Goal: Find specific page/section: Find specific page/section

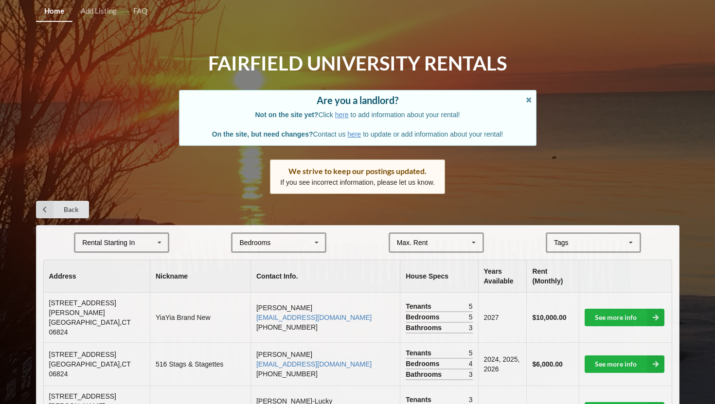
click at [557, 242] on div "Tags" at bounding box center [567, 242] width 31 height 11
click at [521, 251] on form "Rental Starting In [DATE] 2026 2027 2028 Bedrooms 1 2 3 4 5 6 7 8 Max. Rent $4,…" at bounding box center [357, 243] width 629 height 20
click at [145, 240] on div "Rental Starting In [DATE] 2026 2027 2028" at bounding box center [121, 243] width 95 height 20
click at [124, 317] on div "2028" at bounding box center [121, 315] width 92 height 18
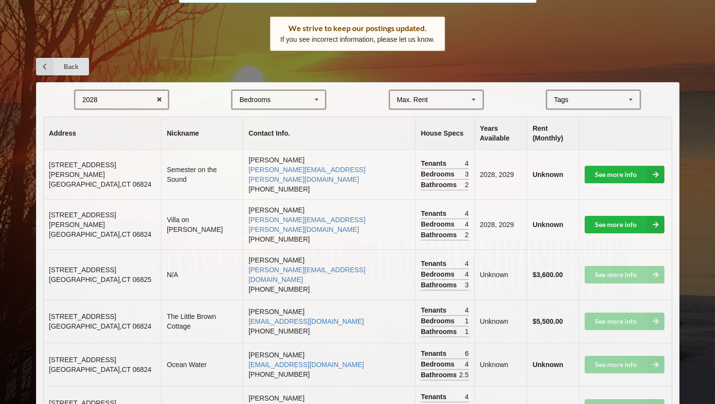
scroll to position [132, 0]
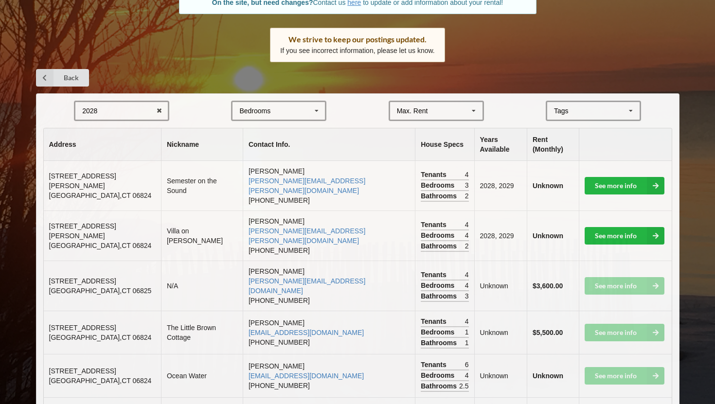
click at [288, 114] on div "Bedrooms 1 2 3 4 5 6 7 8" at bounding box center [278, 111] width 95 height 20
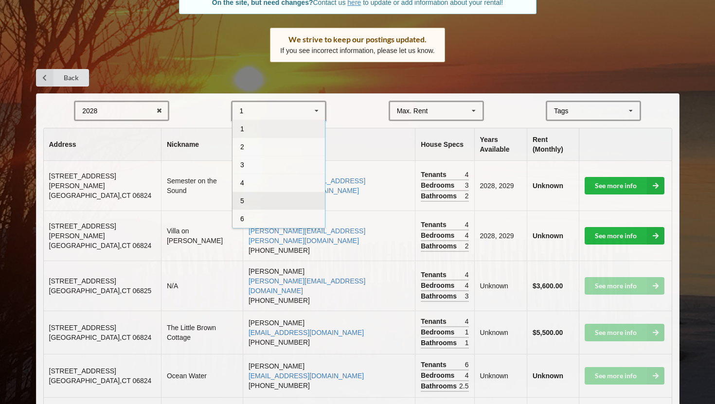
click at [273, 193] on div "5" at bounding box center [279, 201] width 92 height 18
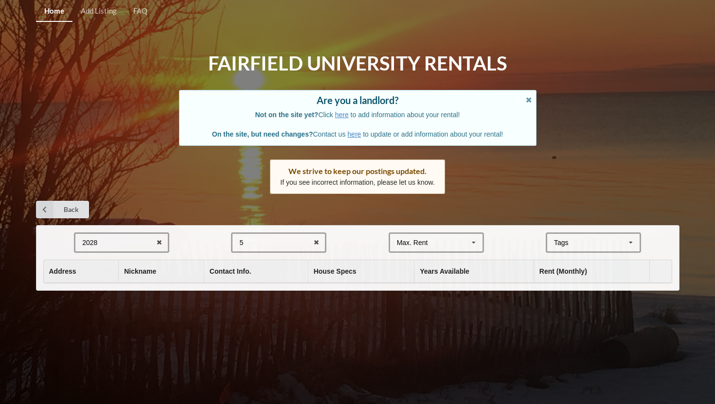
click at [130, 235] on div "2028 2025 2026 2027 2028" at bounding box center [121, 243] width 95 height 20
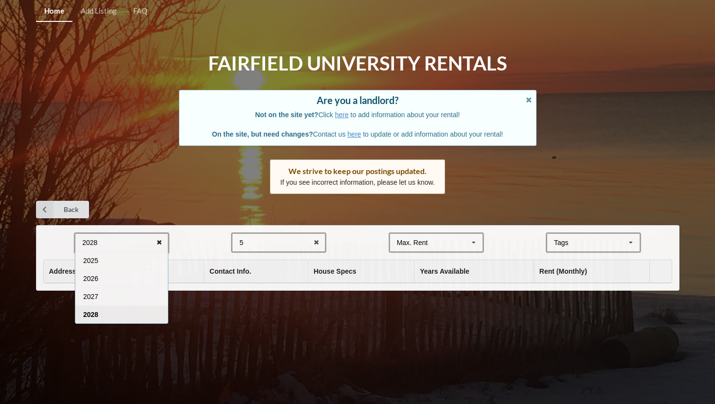
click at [157, 243] on icon at bounding box center [159, 243] width 15 height 18
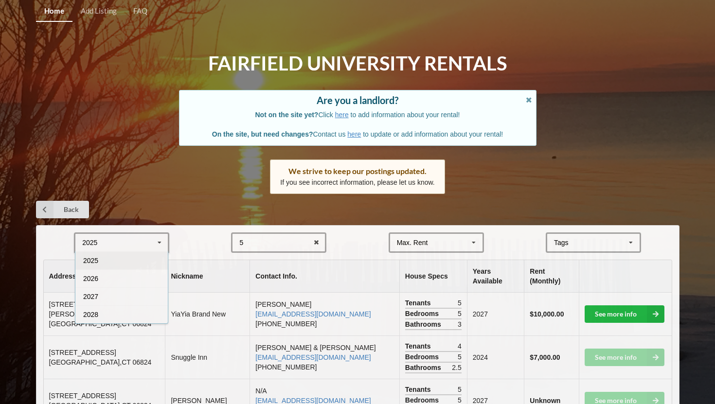
click at [188, 246] on form "2025 2025 2026 2027 2028 5 1 2 3 4 5 6 7 8 Max. Rent $4,000 $5,000 $6,000 $7,00…" at bounding box center [357, 243] width 629 height 20
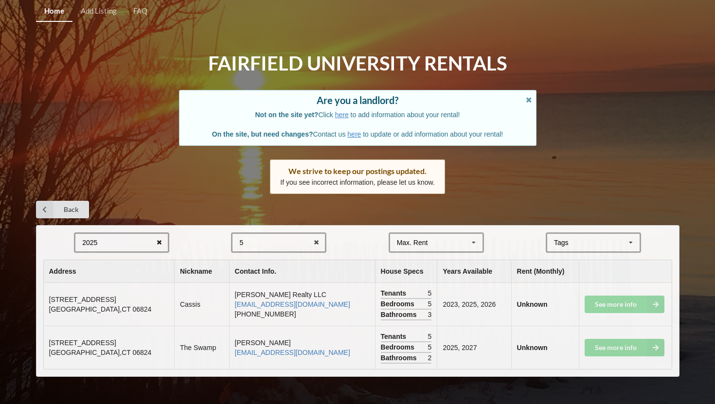
click at [162, 239] on icon at bounding box center [159, 243] width 15 height 18
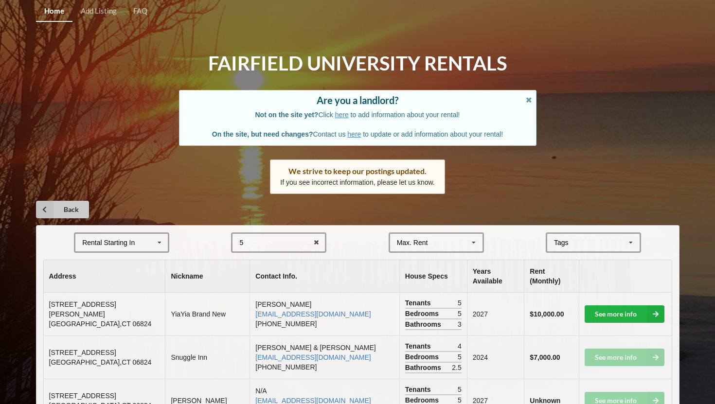
click at [53, 204] on icon at bounding box center [45, 210] width 18 height 18
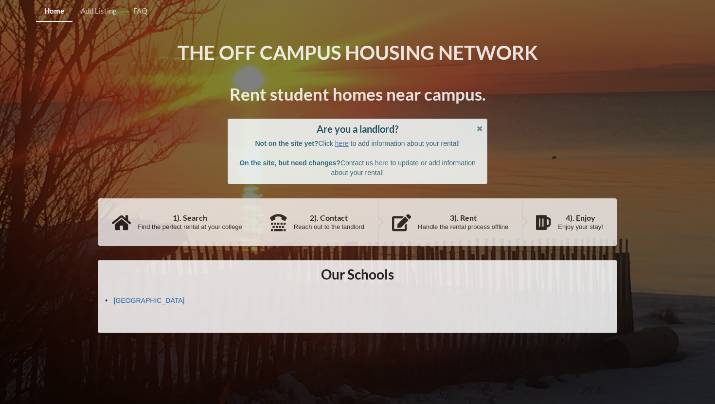
click at [152, 298] on link "[GEOGRAPHIC_DATA]" at bounding box center [149, 301] width 71 height 8
